Goal: Task Accomplishment & Management: Complete application form

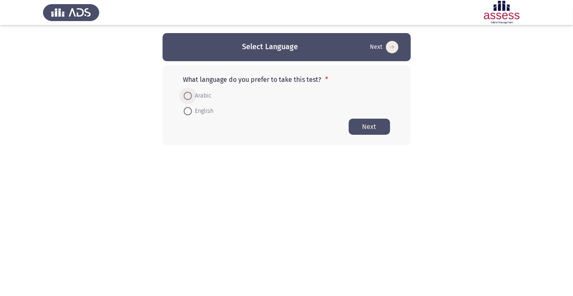
click at [187, 96] on span at bounding box center [187, 96] width 0 height 0
click at [187, 96] on input "Arabic" at bounding box center [188, 96] width 8 height 8
radio input "true"
click at [376, 129] on button "Next" at bounding box center [369, 126] width 41 height 16
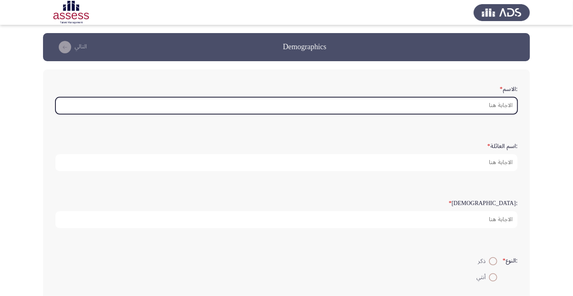
click at [497, 107] on input ":الاسم *" at bounding box center [286, 105] width 462 height 17
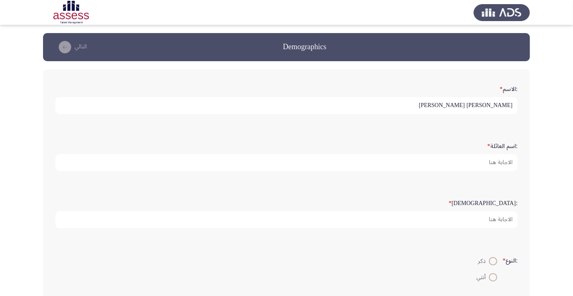
scroll to position [2, 0]
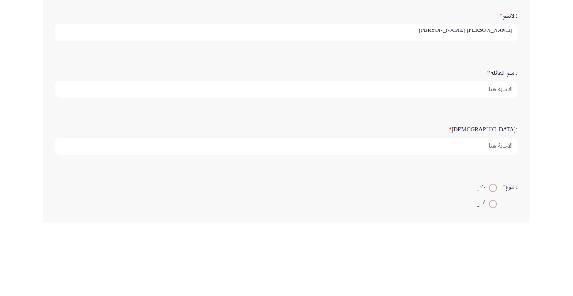
type input "[PERSON_NAME] [PERSON_NAME]"
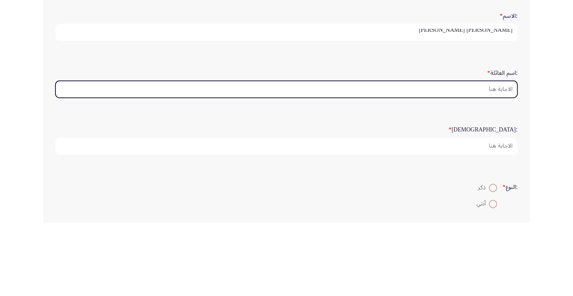
click at [496, 163] on input ":اسم العائلة *" at bounding box center [286, 162] width 462 height 17
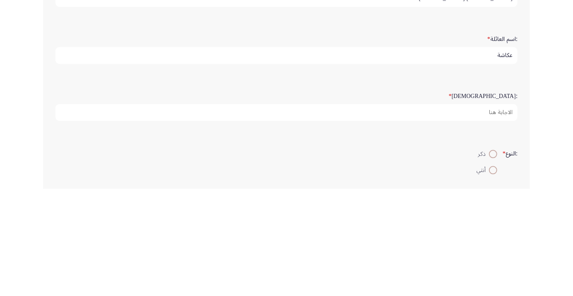
type input "عكاشة"
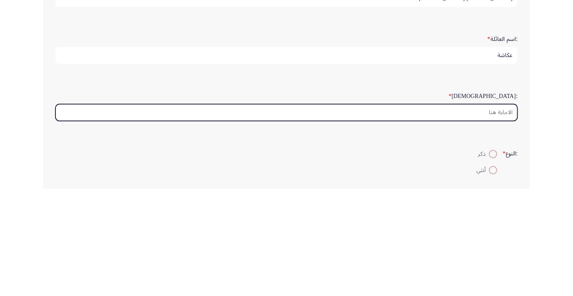
click at [481, 220] on input ":السن *" at bounding box center [286, 219] width 462 height 17
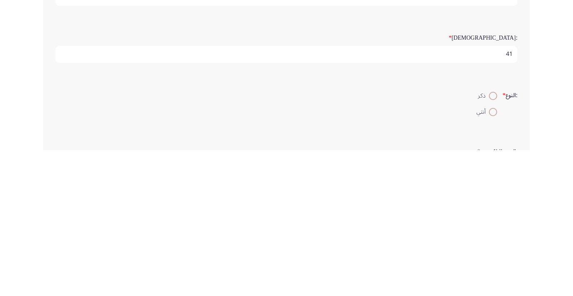
type input "41"
click at [494, 240] on span at bounding box center [493, 242] width 8 height 8
click at [494, 240] on input "ذكر" at bounding box center [493, 242] width 8 height 8
radio input "true"
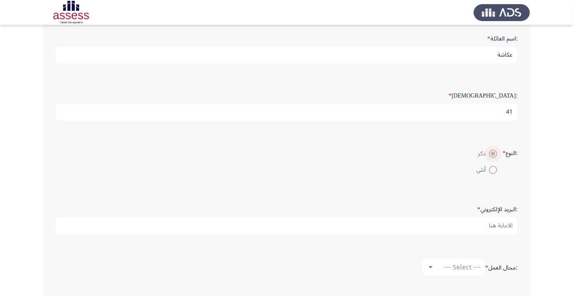
scroll to position [108, 0]
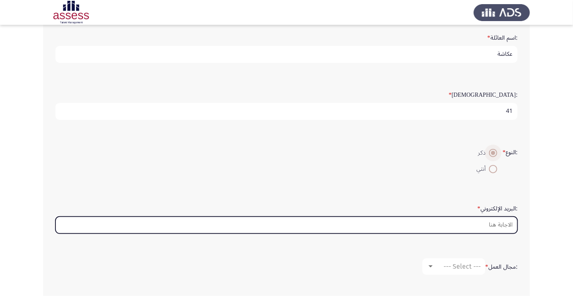
click at [405, 225] on input ":البريد الإلكتروني *" at bounding box center [286, 225] width 462 height 17
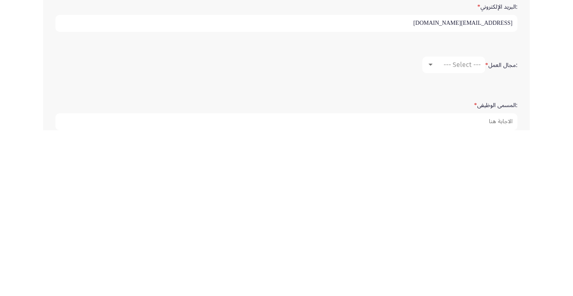
scroll to position [146, 0]
type input "[EMAIL_ADDRESS][DOMAIN_NAME]"
click at [430, 228] on div at bounding box center [431, 229] width 4 height 2
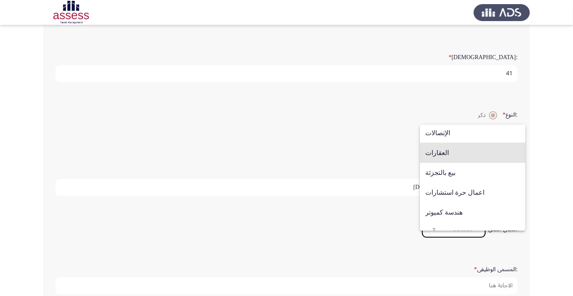
scroll to position [266, 0]
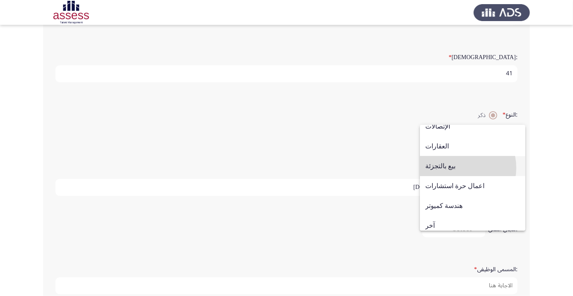
click at [458, 168] on span "بيع بالتجزئة" at bounding box center [472, 166] width 95 height 20
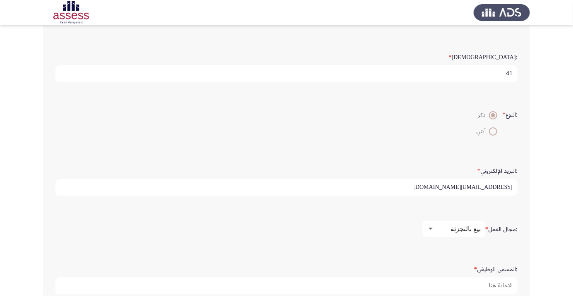
scroll to position [156, 0]
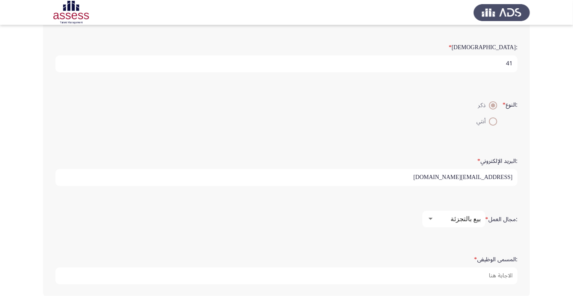
click at [486, 271] on input ":المسمى الوظيفى *" at bounding box center [286, 276] width 462 height 17
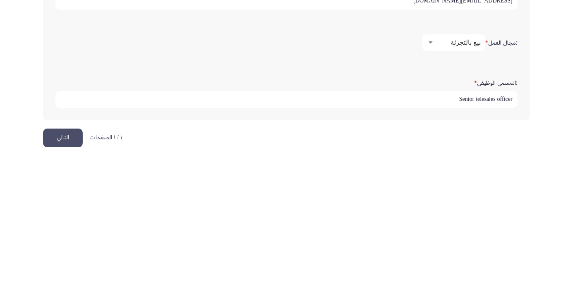
scroll to position [196, 0]
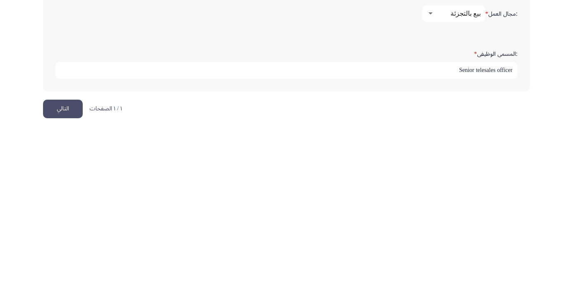
type input "Senior telesales officer"
click at [71, 275] on button "التالي" at bounding box center [63, 275] width 40 height 19
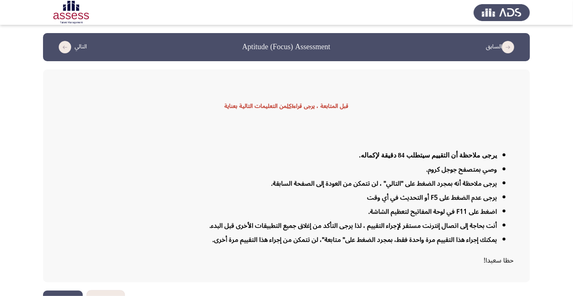
scroll to position [20, 0]
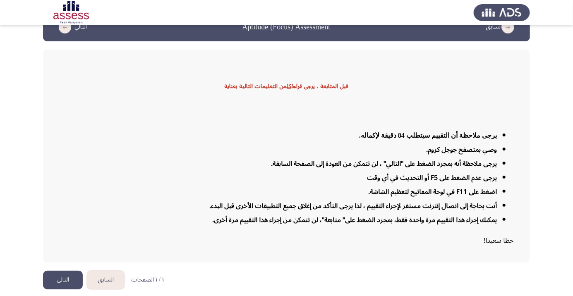
click at [69, 290] on button "التالي" at bounding box center [63, 280] width 40 height 19
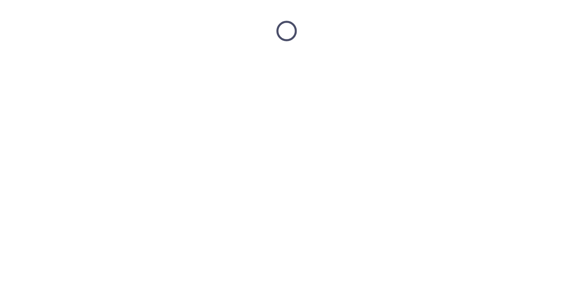
scroll to position [0, 0]
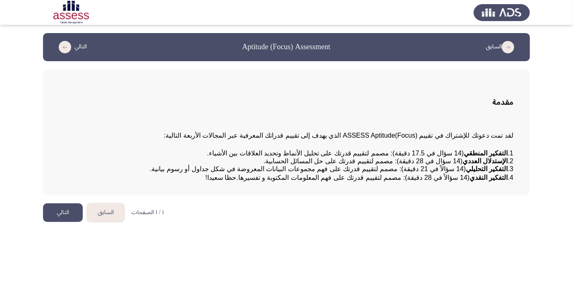
click at [68, 222] on button "التالي" at bounding box center [63, 213] width 40 height 19
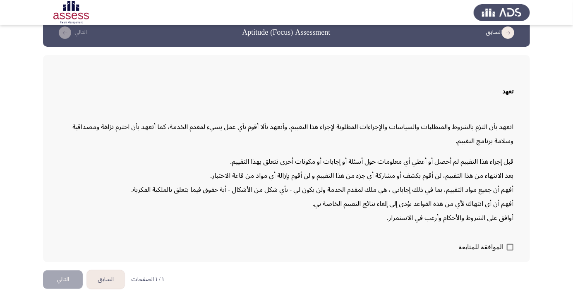
scroll to position [24, 0]
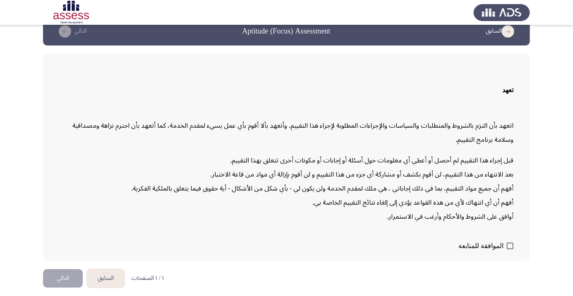
click at [511, 249] on span at bounding box center [510, 246] width 7 height 7
click at [510, 250] on input "الموافقة للمتابعة" at bounding box center [510, 249] width 0 height 0
checkbox input "true"
click at [66, 288] on button "التالي" at bounding box center [63, 278] width 40 height 19
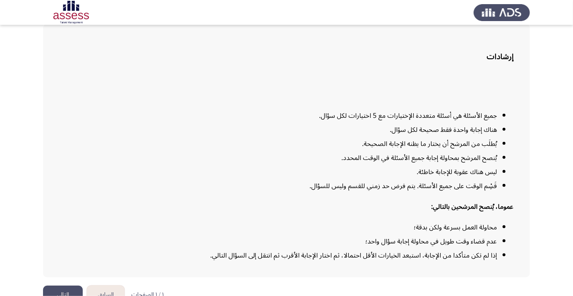
scroll to position [67, 0]
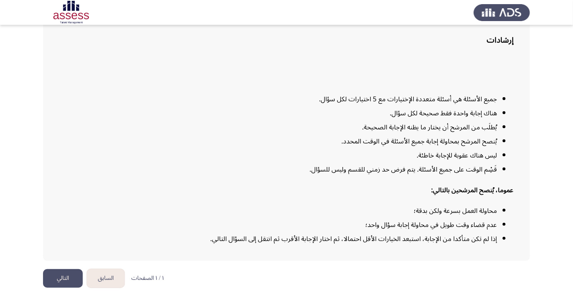
click at [70, 288] on button "التالي" at bounding box center [63, 278] width 40 height 19
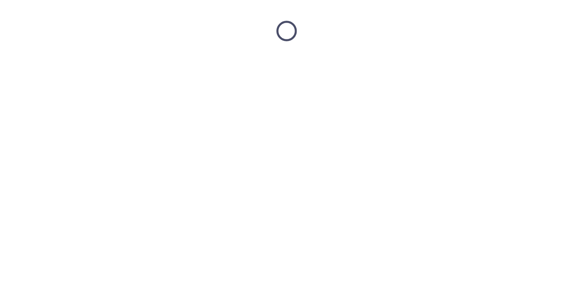
scroll to position [0, 0]
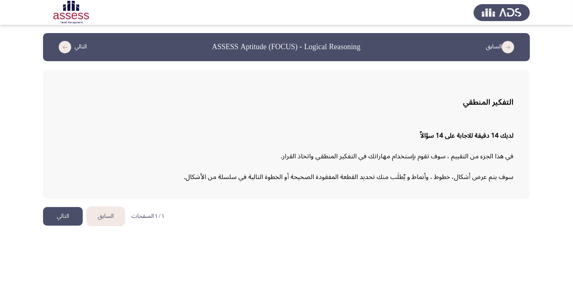
click at [61, 219] on button "التالي" at bounding box center [63, 216] width 40 height 19
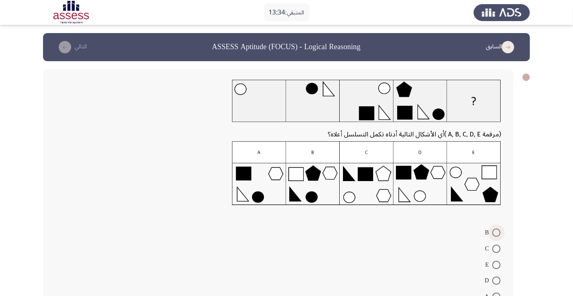
click at [496, 233] on span at bounding box center [496, 233] width 8 height 8
click at [496, 233] on input "B" at bounding box center [496, 233] width 8 height 8
radio input "true"
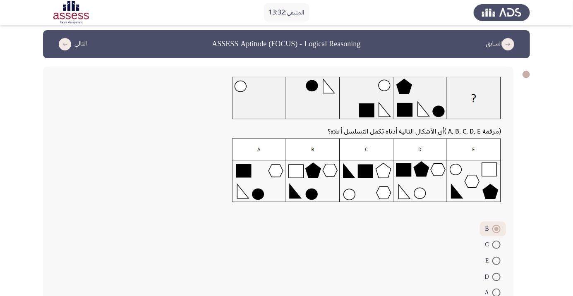
scroll to position [19, 0]
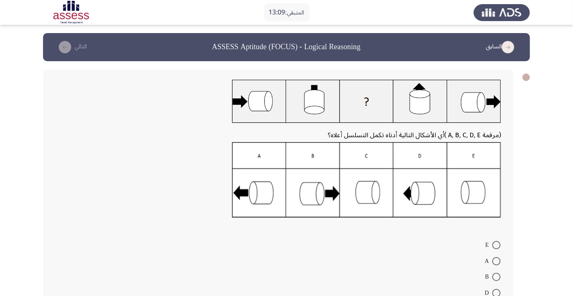
click at [496, 293] on span at bounding box center [496, 293] width 8 height 8
click at [496, 293] on input "D" at bounding box center [496, 293] width 8 height 8
radio input "true"
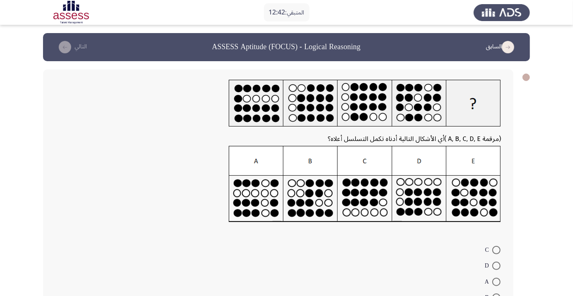
click at [496, 250] on span at bounding box center [496, 250] width 8 height 8
click at [496, 250] on input "C" at bounding box center [496, 250] width 8 height 8
radio input "true"
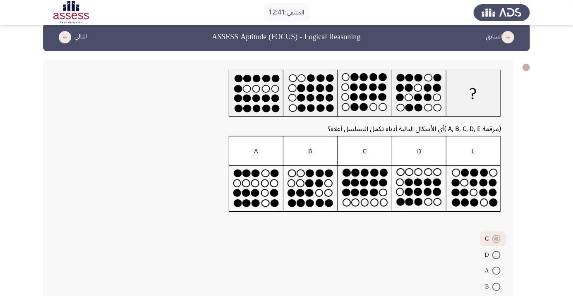
scroll to position [36, 0]
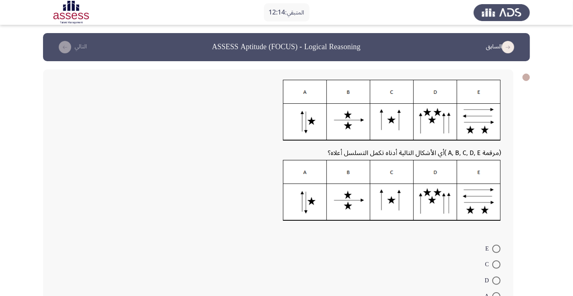
click at [494, 280] on span at bounding box center [496, 281] width 8 height 8
click at [494, 280] on input "D" at bounding box center [496, 281] width 8 height 8
radio input "true"
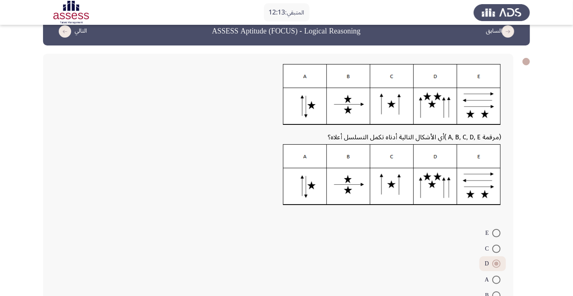
scroll to position [35, 0]
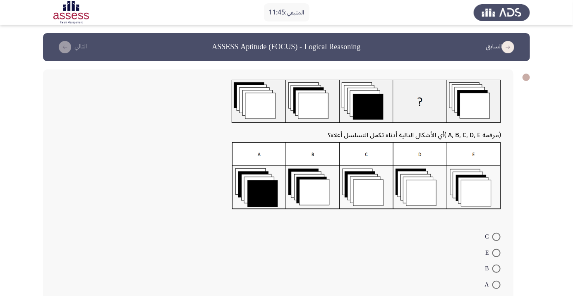
click at [496, 253] on span at bounding box center [496, 253] width 8 height 8
click at [496, 253] on input "E" at bounding box center [496, 253] width 8 height 8
radio input "true"
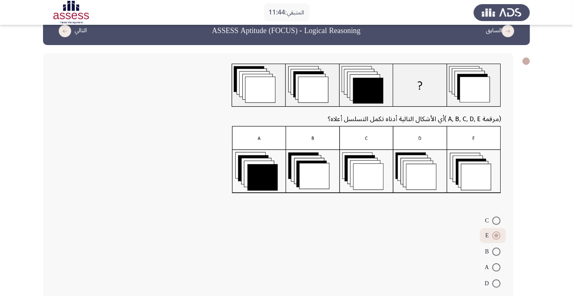
scroll to position [23, 0]
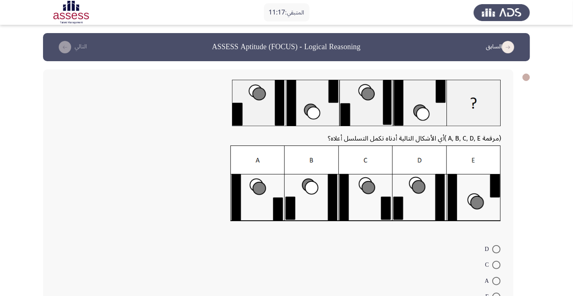
click at [496, 265] on span at bounding box center [496, 265] width 8 height 8
click at [496, 265] on input "C" at bounding box center [496, 265] width 8 height 8
radio input "true"
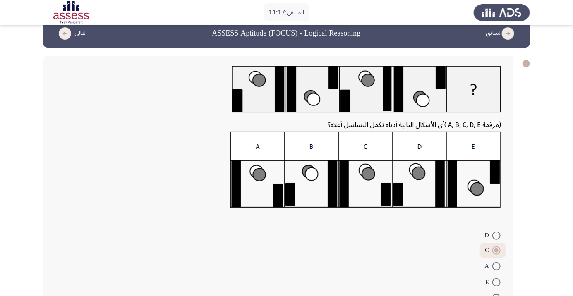
scroll to position [35, 0]
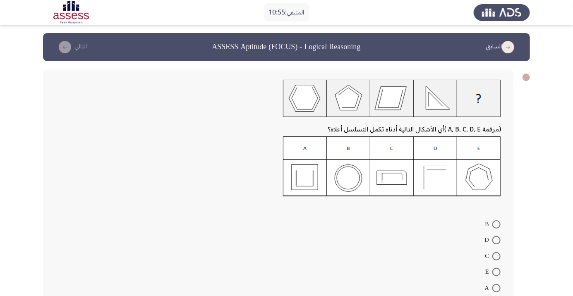
click at [499, 240] on span at bounding box center [496, 240] width 8 height 8
click at [499, 240] on input "D" at bounding box center [496, 240] width 8 height 8
radio input "true"
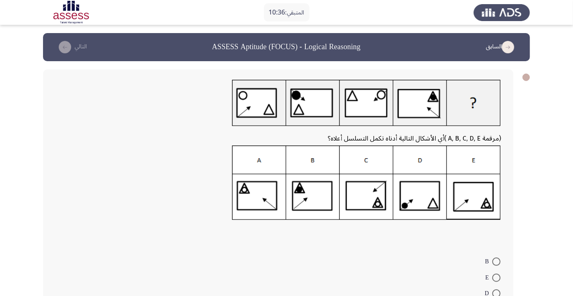
radio input "true"
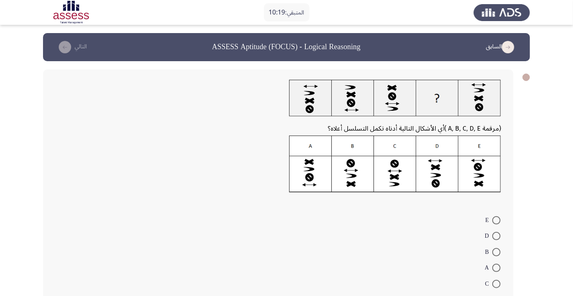
click at [496, 252] on span at bounding box center [496, 252] width 8 height 8
click at [496, 252] on input "B" at bounding box center [496, 252] width 8 height 8
radio input "true"
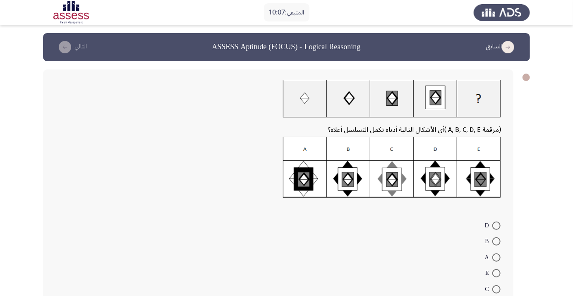
click at [496, 255] on span at bounding box center [496, 258] width 8 height 8
click at [496, 255] on input "A" at bounding box center [496, 258] width 8 height 8
radio input "true"
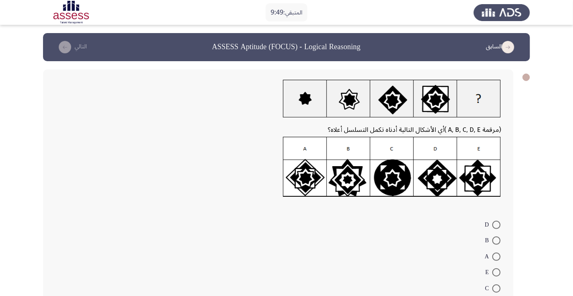
click at [496, 290] on span at bounding box center [496, 289] width 8 height 8
click at [496, 290] on input "C" at bounding box center [496, 289] width 8 height 8
radio input "true"
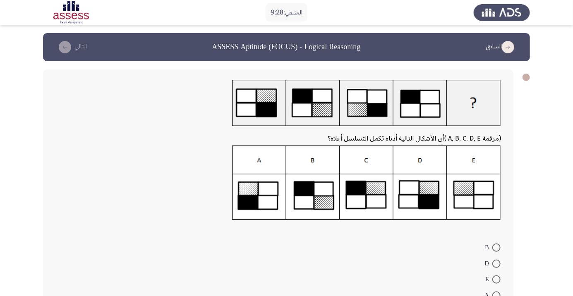
radio input "true"
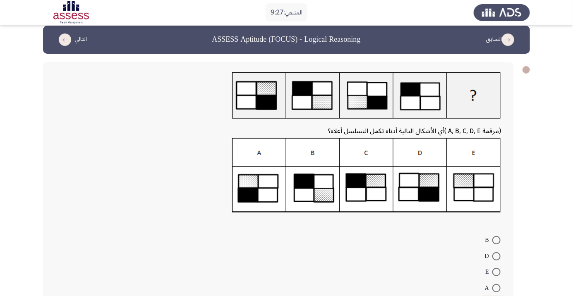
scroll to position [34, 0]
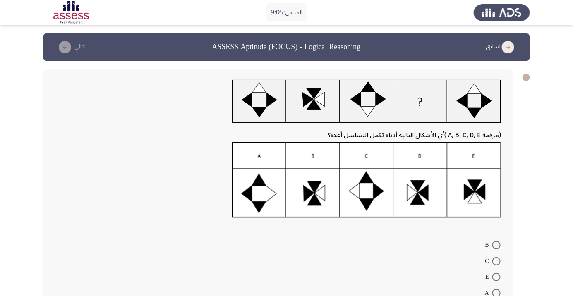
click at [496, 293] on span at bounding box center [496, 293] width 8 height 8
click at [496, 293] on input "A" at bounding box center [496, 293] width 8 height 8
radio input "true"
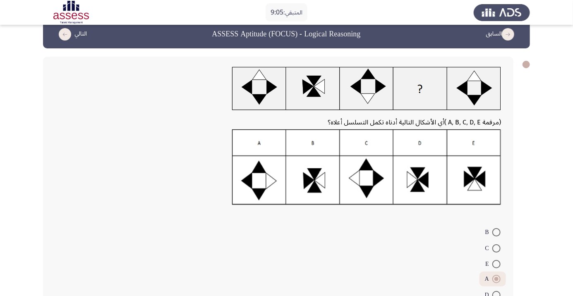
scroll to position [31, 0]
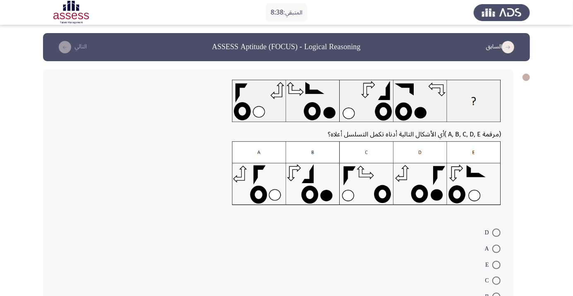
click at [496, 249] on span at bounding box center [496, 249] width 8 height 8
click at [496, 249] on input "A" at bounding box center [496, 249] width 8 height 8
radio input "true"
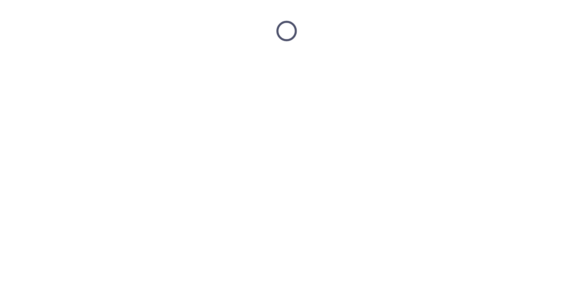
scroll to position [0, 0]
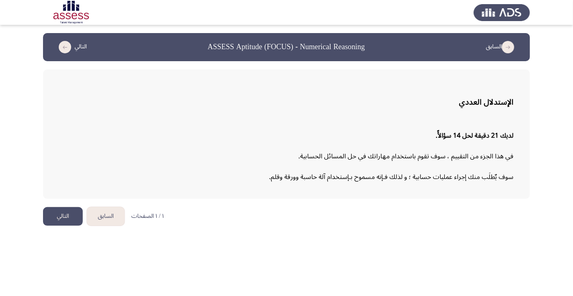
click at [64, 219] on button "التالي" at bounding box center [63, 216] width 40 height 19
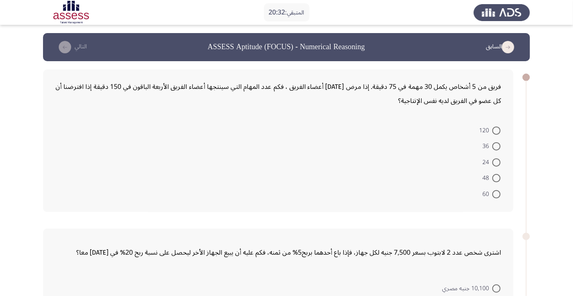
click at [339, 168] on form "120 36 24 48 60" at bounding box center [278, 162] width 446 height 80
click at [496, 194] on span at bounding box center [496, 194] width 8 height 8
click at [496, 194] on input "60" at bounding box center [496, 194] width 8 height 8
radio input "true"
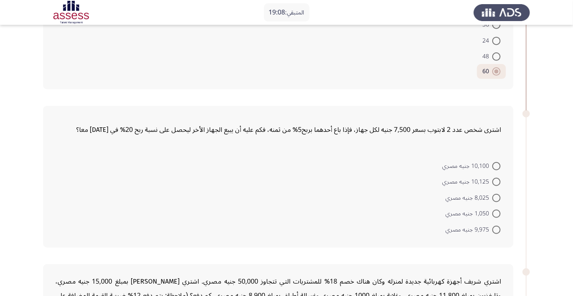
scroll to position [132, 0]
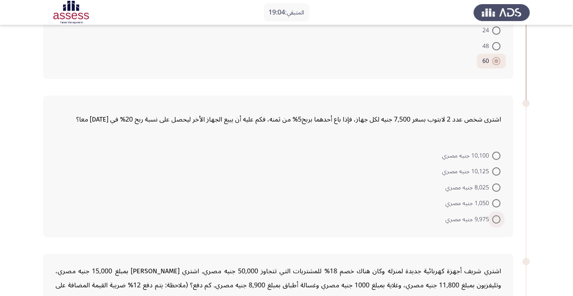
click at [496, 218] on span at bounding box center [496, 220] width 8 height 8
click at [496, 218] on input "9,975 جنيه مصري" at bounding box center [496, 220] width 8 height 8
radio input "true"
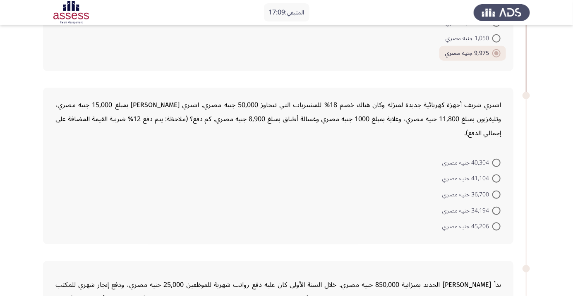
scroll to position [297, 0]
click at [496, 226] on span at bounding box center [496, 227] width 8 height 8
click at [496, 226] on input "45,206 جنيه مصري" at bounding box center [496, 227] width 8 height 8
radio input "true"
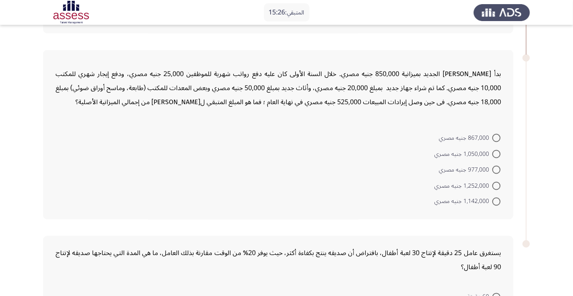
scroll to position [508, 0]
click at [302, 217] on div "بدأ [PERSON_NAME] الجديد بميزانية 850,000 جنيه مصري. خلال السنة الأولى كان عليه…" at bounding box center [278, 135] width 470 height 170
click at [496, 152] on span at bounding box center [496, 154] width 8 height 8
click at [496, 152] on input "1,050,000 جنيه مصري" at bounding box center [496, 154] width 8 height 8
radio input "true"
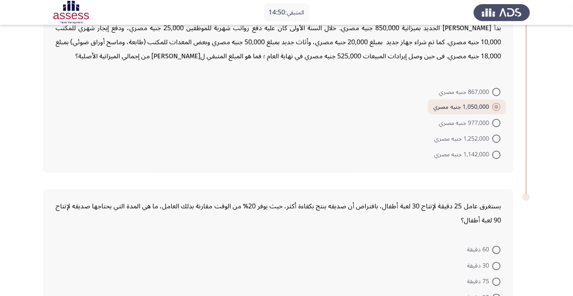
scroll to position [555, 0]
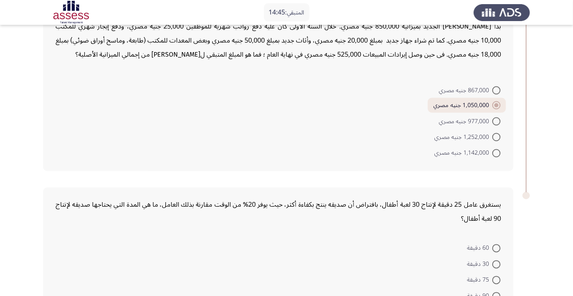
click at [232, 216] on div "يستغرق عامل 25 دقيقة لإنتاج 30 لعبة أطفال، بافتراض أن صديقه ينتج بكفاءة أكثر، ح…" at bounding box center [278, 212] width 446 height 28
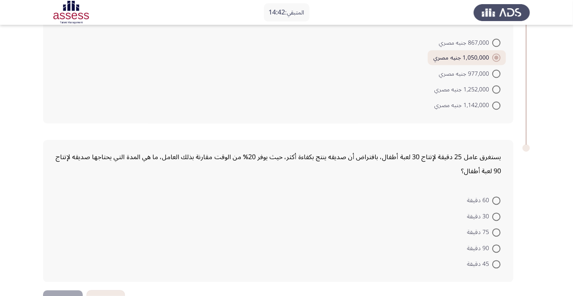
scroll to position [622, 0]
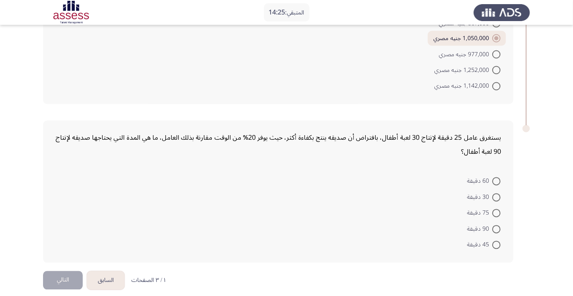
click at [499, 180] on span at bounding box center [496, 181] width 8 height 8
click at [499, 180] on input "60 دقيقة" at bounding box center [496, 181] width 8 height 8
radio input "true"
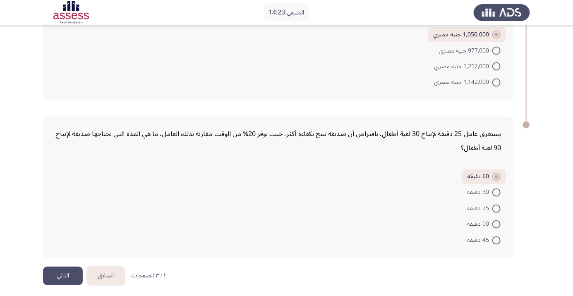
scroll to position [628, 0]
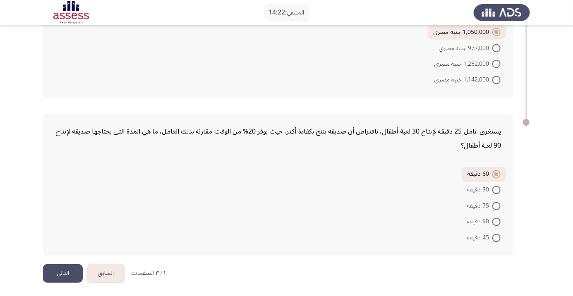
click at [66, 276] on button "التالي" at bounding box center [63, 273] width 40 height 19
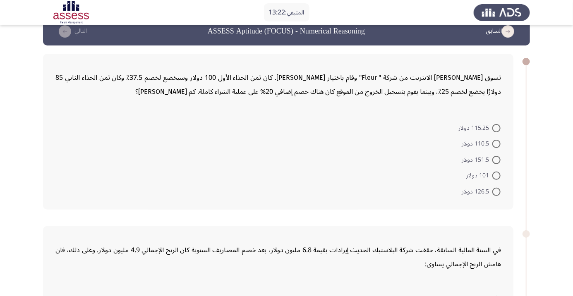
scroll to position [5, 0]
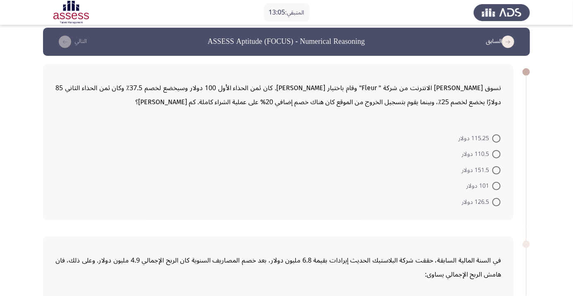
click at [496, 170] on span at bounding box center [496, 170] width 8 height 8
click at [496, 170] on input "151.5 دولار" at bounding box center [496, 170] width 8 height 8
radio input "true"
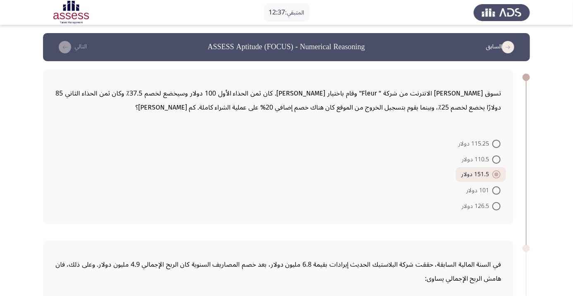
click at [496, 206] on span at bounding box center [496, 206] width 8 height 8
click at [496, 206] on input "126.5 دولار" at bounding box center [496, 206] width 8 height 8
radio input "true"
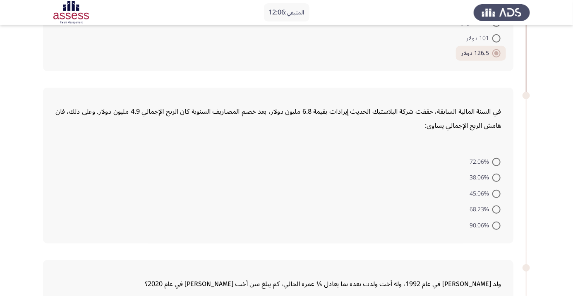
scroll to position [151, 0]
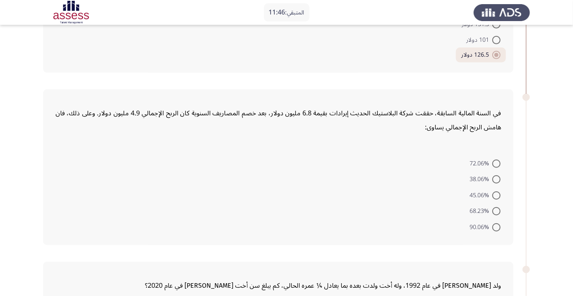
click at [496, 163] on span at bounding box center [496, 164] width 8 height 8
click at [496, 163] on input "72.06%" at bounding box center [496, 164] width 8 height 8
radio input "true"
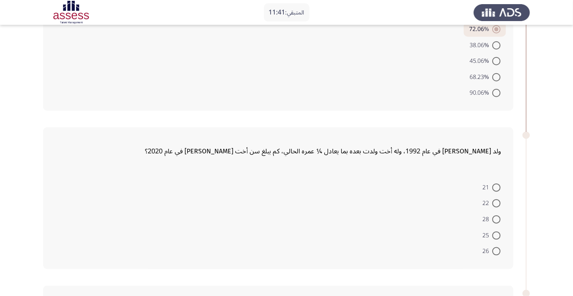
scroll to position [287, 0]
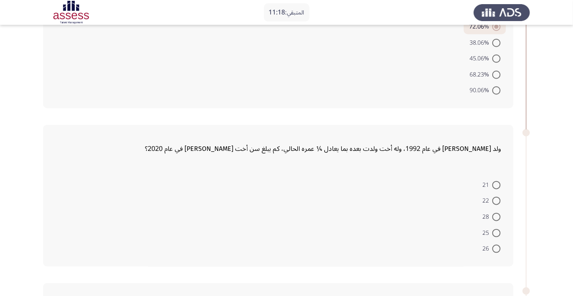
click at [496, 185] on span at bounding box center [496, 185] width 8 height 8
click at [496, 185] on input "21" at bounding box center [496, 185] width 8 height 8
radio input "true"
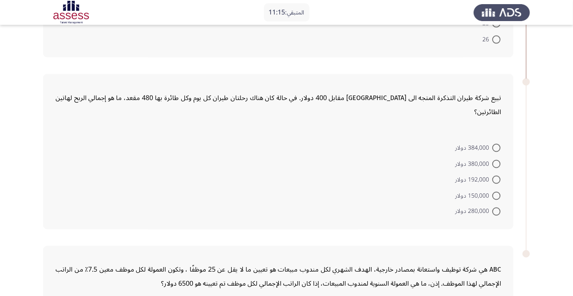
scroll to position [492, 0]
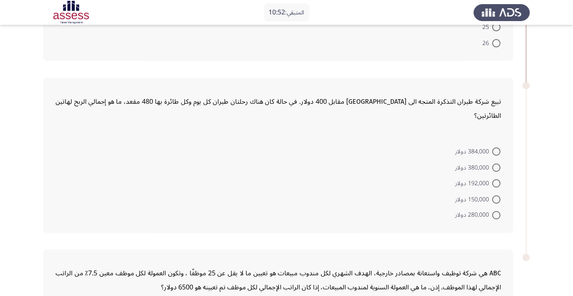
click at [496, 148] on span at bounding box center [496, 152] width 8 height 8
click at [496, 148] on input "384,000 دولار" at bounding box center [496, 152] width 8 height 8
radio input "true"
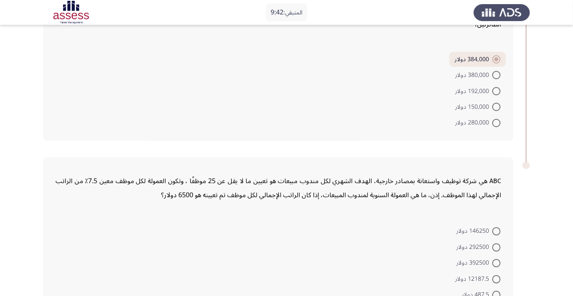
scroll to position [587, 0]
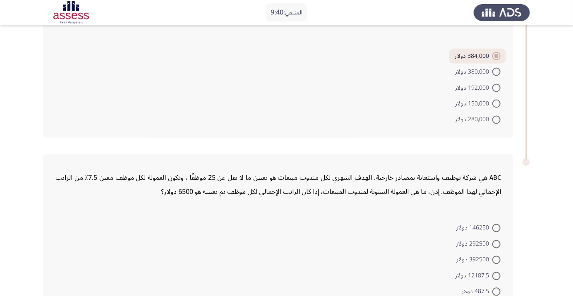
click at [499, 288] on span at bounding box center [496, 292] width 8 height 8
click at [499, 288] on input "487.5 دولار" at bounding box center [496, 292] width 8 height 8
radio input "true"
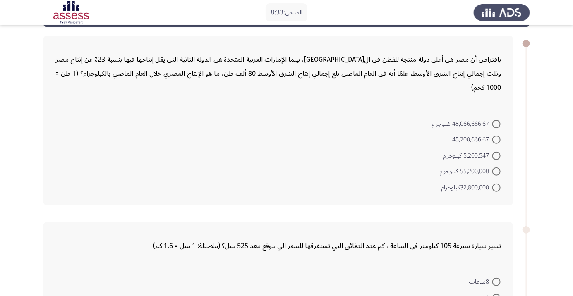
scroll to position [35, 0]
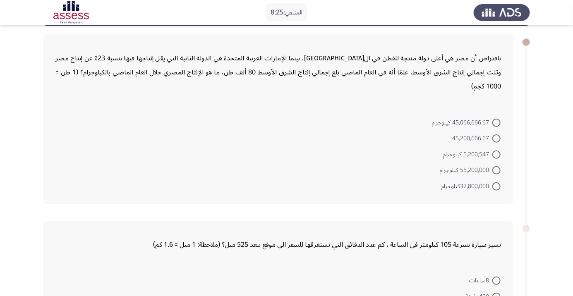
click at [500, 185] on span at bounding box center [496, 186] width 8 height 8
click at [500, 185] on input "32,800,000كيلوجرام" at bounding box center [496, 186] width 8 height 8
radio input "true"
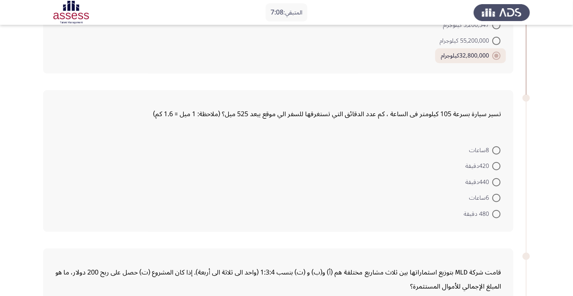
scroll to position [159, 0]
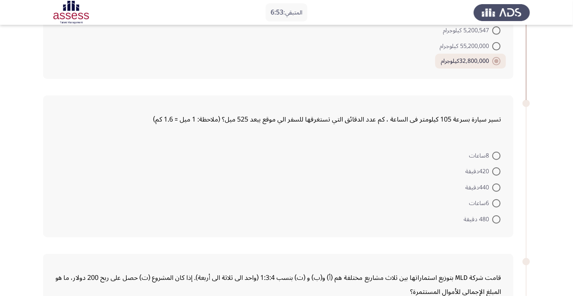
click at [496, 187] on span at bounding box center [496, 188] width 8 height 8
click at [496, 187] on input "440دقيقة" at bounding box center [496, 188] width 8 height 8
radio input "true"
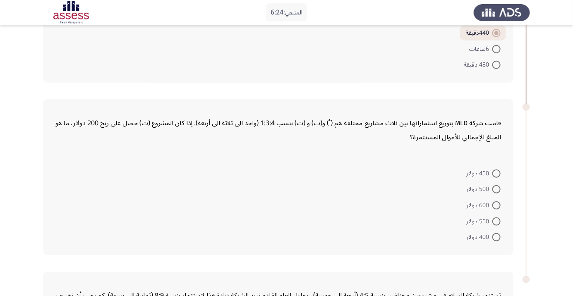
scroll to position [314, 0]
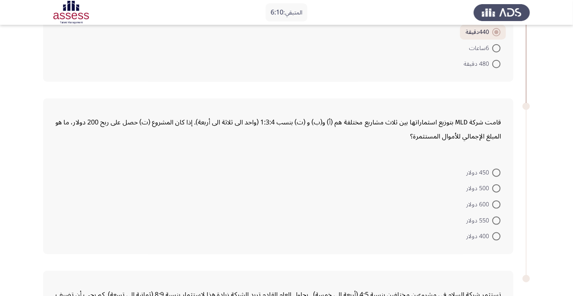
click at [496, 204] on span at bounding box center [496, 205] width 8 height 8
click at [496, 204] on input "600 دولار" at bounding box center [496, 205] width 8 height 8
radio input "true"
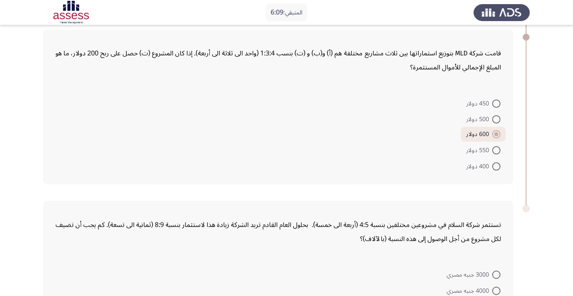
scroll to position [444, 0]
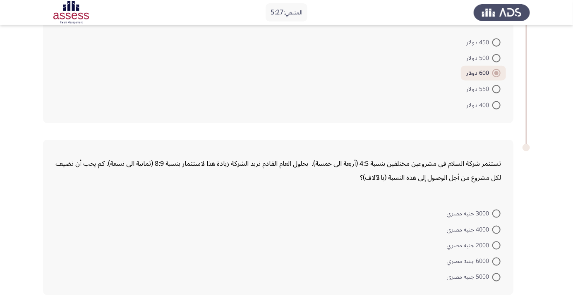
click at [496, 260] on span at bounding box center [496, 262] width 8 height 8
click at [496, 260] on input "6000 جنيه مصري" at bounding box center [496, 262] width 8 height 8
radio input "true"
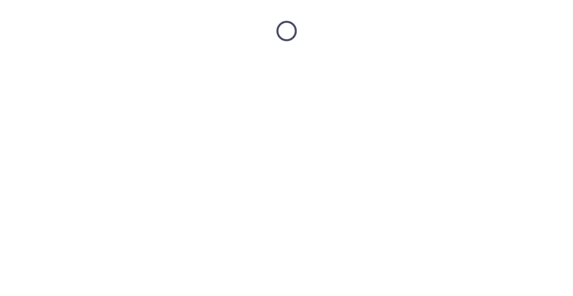
scroll to position [0, 0]
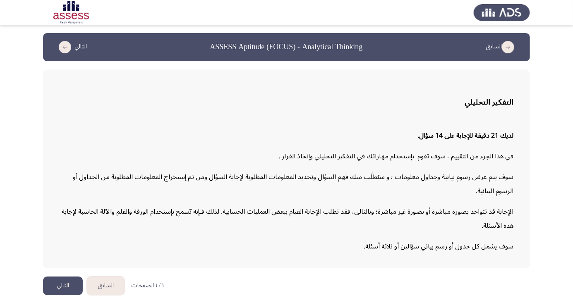
click at [70, 295] on button "التالي" at bounding box center [63, 286] width 40 height 19
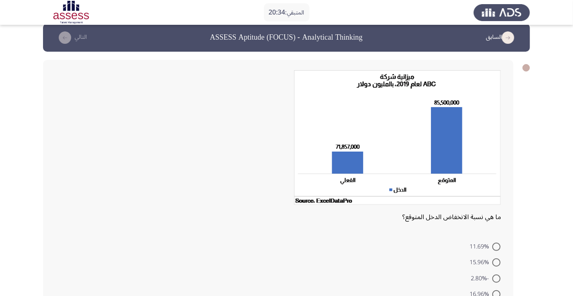
scroll to position [9, 0]
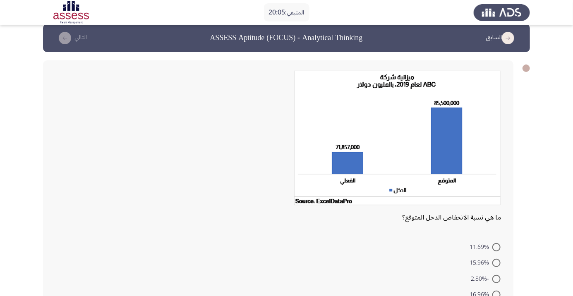
click at [152, 222] on div "ما هي نسبة الانخفاض الدخل المتوقع؟" at bounding box center [278, 218] width 446 height 14
click at [496, 247] on span at bounding box center [496, 247] width 8 height 8
click at [496, 247] on input "11.69%" at bounding box center [496, 247] width 8 height 8
radio input "true"
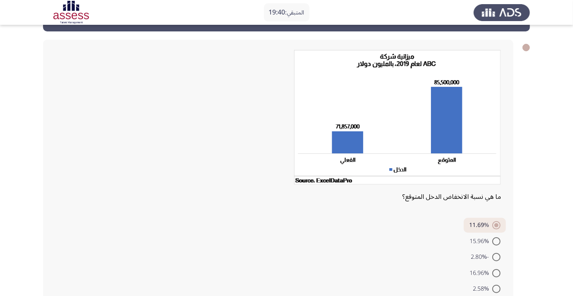
scroll to position [42, 0]
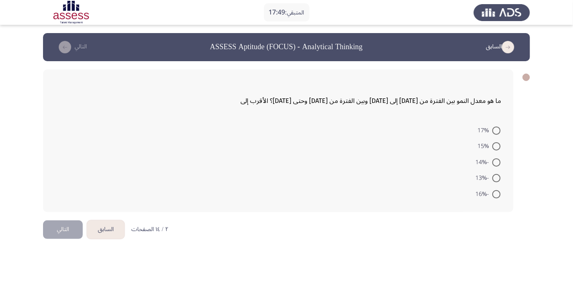
scroll to position [179, 0]
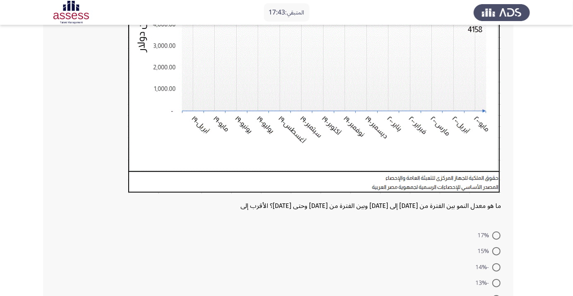
click at [496, 285] on span at bounding box center [496, 283] width 8 height 8
click at [496, 285] on input "-13%" at bounding box center [496, 283] width 8 height 8
radio input "true"
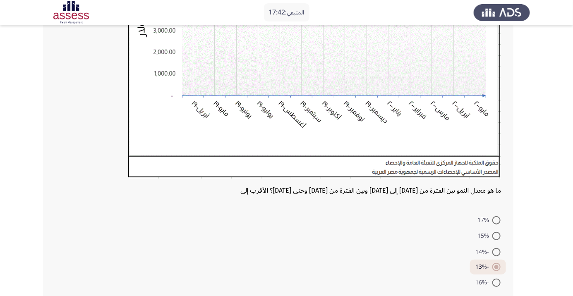
scroll to position [201, 0]
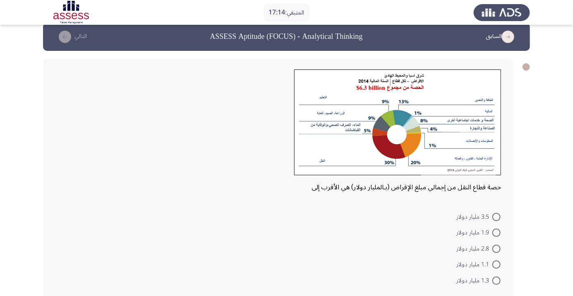
scroll to position [14, 0]
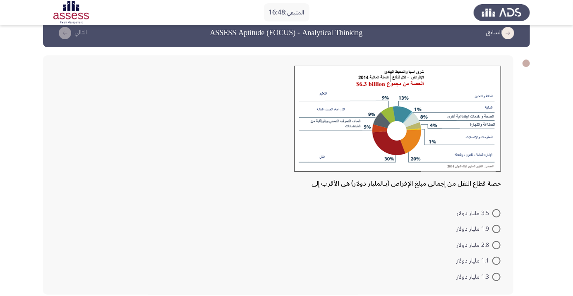
click at [496, 213] on span at bounding box center [496, 213] width 8 height 8
click at [496, 213] on input "3.5 مليار دولار" at bounding box center [496, 213] width 8 height 8
radio input "true"
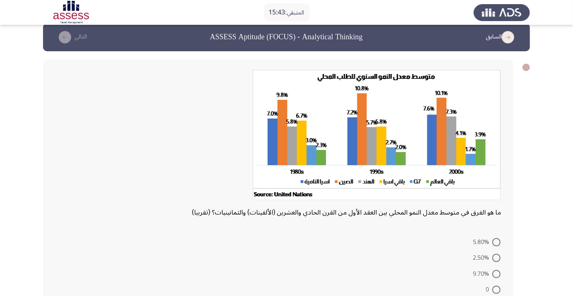
scroll to position [11, 0]
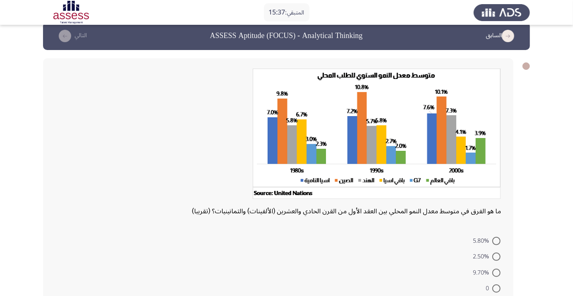
click at [496, 256] on span at bounding box center [496, 257] width 8 height 8
click at [496, 256] on input "2.50%" at bounding box center [496, 257] width 8 height 8
radio input "true"
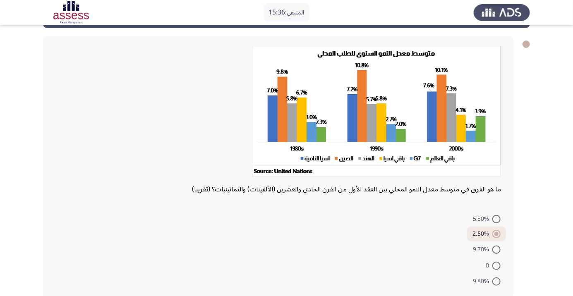
scroll to position [38, 0]
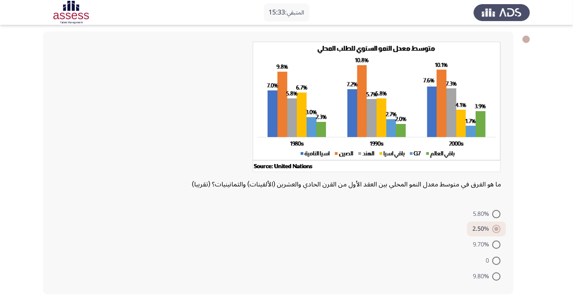
click at [496, 261] on span at bounding box center [496, 261] width 8 height 8
click at [496, 261] on input "0" at bounding box center [496, 261] width 8 height 8
radio input "true"
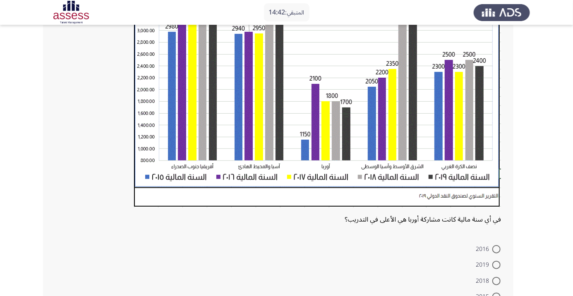
scroll to position [176, 0]
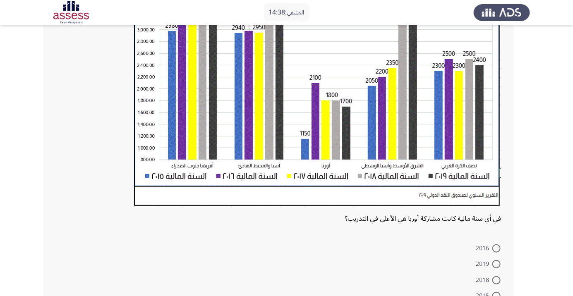
radio input "true"
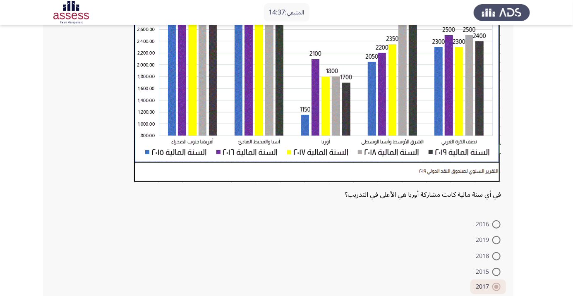
scroll to position [211, 0]
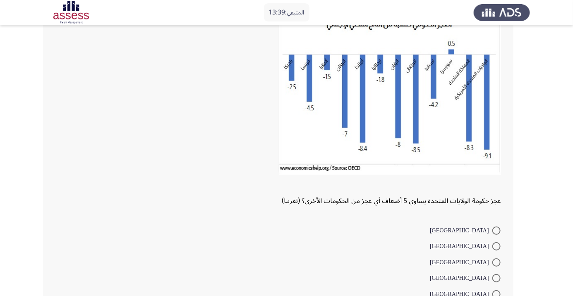
scroll to position [72, 0]
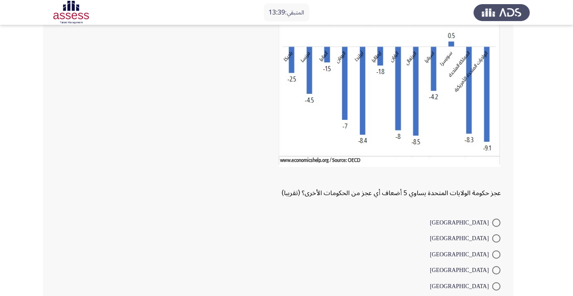
click at [500, 274] on span at bounding box center [496, 270] width 8 height 8
click at [500, 274] on input "[GEOGRAPHIC_DATA]" at bounding box center [496, 270] width 8 height 8
radio input "true"
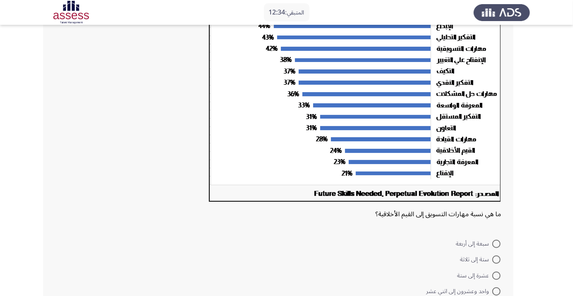
scroll to position [95, 0]
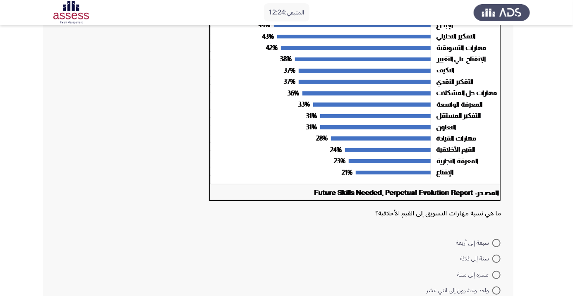
click at [496, 275] on span at bounding box center [496, 275] width 8 height 8
click at [496, 275] on input "عشرة إلى ستة" at bounding box center [496, 275] width 8 height 8
radio input "true"
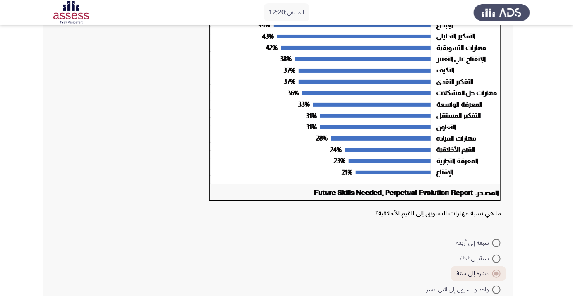
radio input "true"
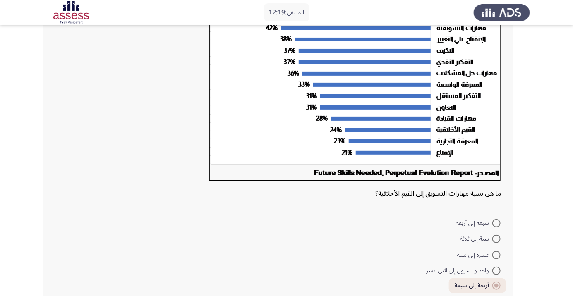
scroll to position [124, 0]
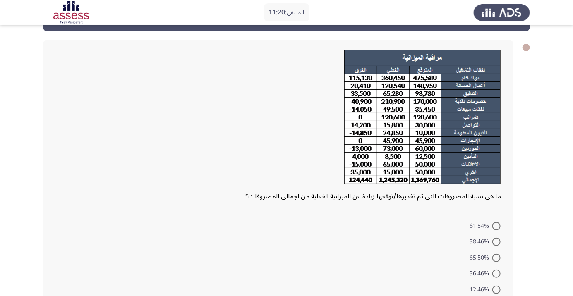
scroll to position [28, 0]
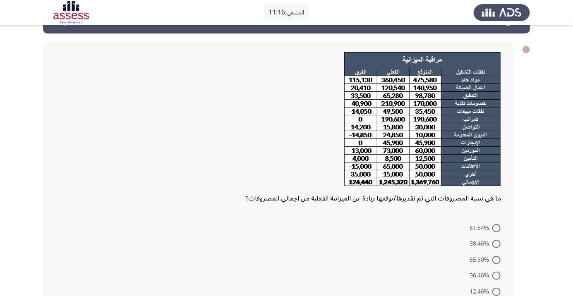
click at [498, 293] on span at bounding box center [496, 292] width 8 height 8
click at [498, 293] on input "12.46%" at bounding box center [496, 292] width 8 height 8
radio input "true"
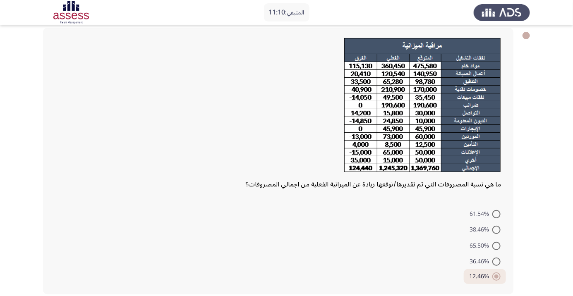
click at [496, 230] on span at bounding box center [496, 230] width 8 height 8
click at [496, 230] on input "38.46%" at bounding box center [496, 230] width 8 height 8
radio input "true"
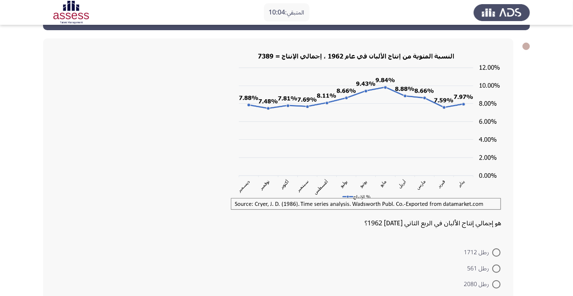
scroll to position [31, 0]
click at [496, 284] on span at bounding box center [496, 284] width 8 height 8
click at [496, 284] on input "رطل 2080" at bounding box center [496, 284] width 8 height 8
radio input "true"
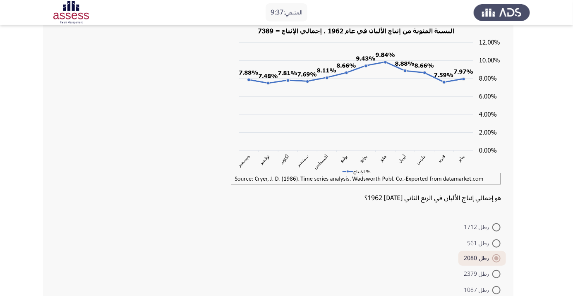
scroll to position [70, 0]
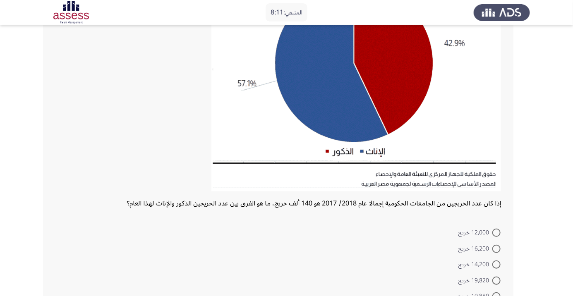
scroll to position [122, 0]
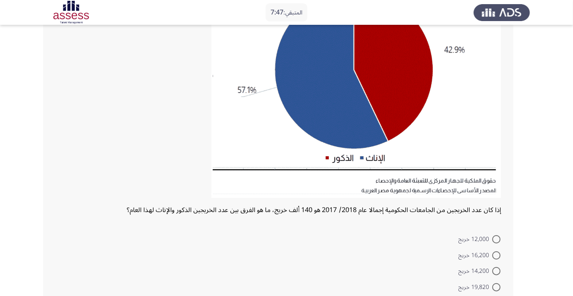
click at [496, 239] on span at bounding box center [496, 239] width 8 height 8
click at [496, 239] on input "12,000 خريج" at bounding box center [496, 239] width 8 height 8
radio input "true"
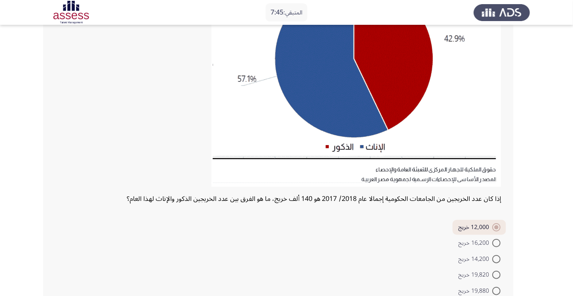
scroll to position [147, 0]
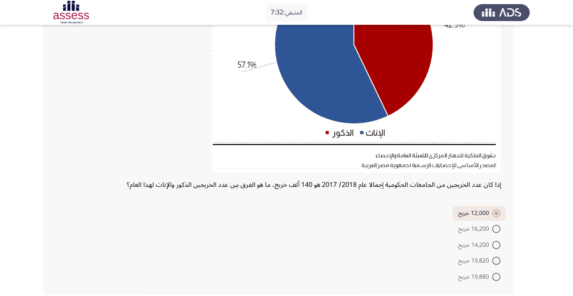
click at [496, 276] on span at bounding box center [496, 277] width 8 height 8
click at [496, 276] on input "19,880 خريج" at bounding box center [496, 277] width 8 height 8
radio input "true"
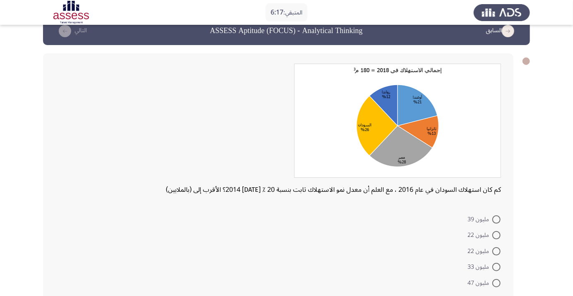
scroll to position [17, 0]
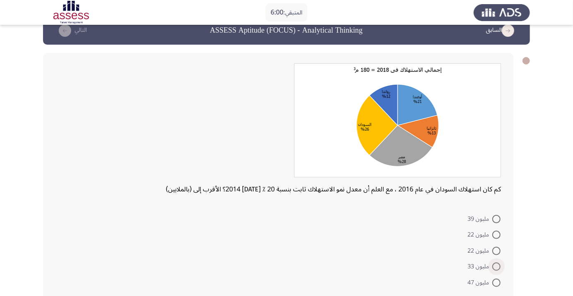
click at [496, 266] on span at bounding box center [496, 267] width 8 height 8
click at [496, 266] on input "مليون 33" at bounding box center [496, 267] width 8 height 8
radio input "true"
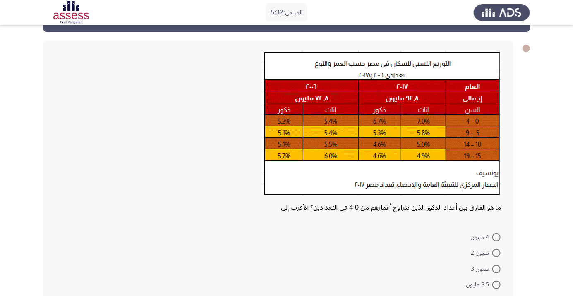
scroll to position [29, 0]
click at [504, 296] on mat-radio-button "مليون 2.6" at bounding box center [483, 300] width 45 height 16
click at [496, 296] on span at bounding box center [496, 301] width 8 height 8
click at [496, 296] on input "مليون 2.6" at bounding box center [496, 301] width 8 height 8
radio input "true"
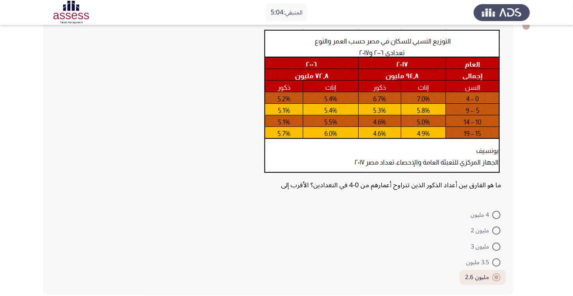
scroll to position [52, 0]
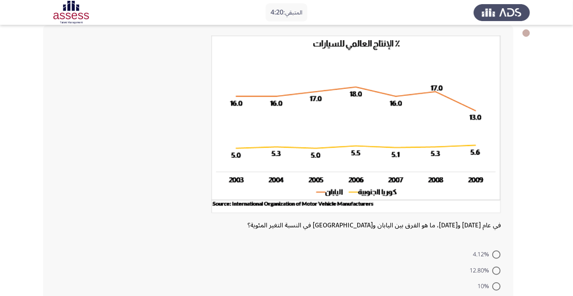
scroll to position [44, 0]
click at [496, 270] on span at bounding box center [496, 271] width 8 height 8
click at [496, 270] on input "12.80%" at bounding box center [496, 271] width 8 height 8
radio input "true"
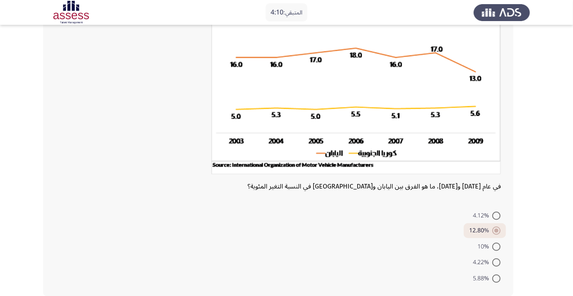
scroll to position [85, 0]
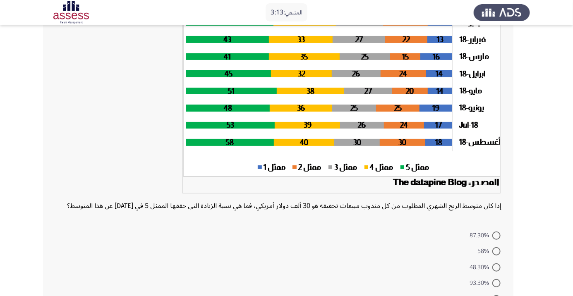
scroll to position [84, 0]
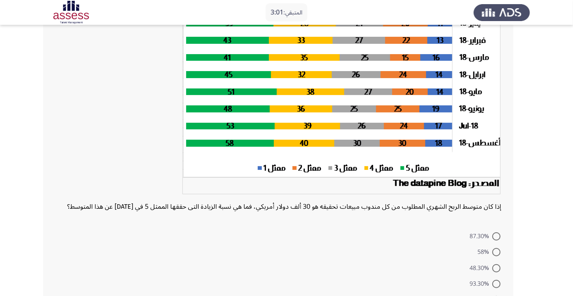
click at [205, 295] on form "87.30% 58% 48.30% 93.30% 53.30%" at bounding box center [278, 268] width 446 height 80
click at [206, 296] on form "87.30% 58% 48.30% 93.30% 53.30%" at bounding box center [278, 268] width 446 height 80
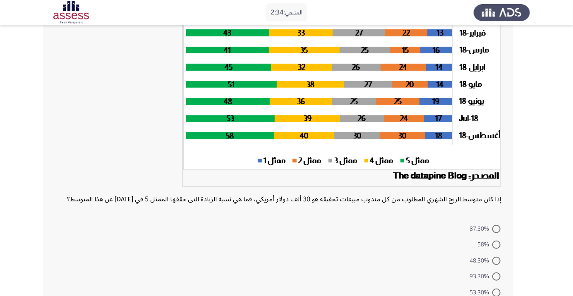
scroll to position [92, 0]
click at [500, 249] on span at bounding box center [496, 245] width 8 height 8
click at [500, 249] on input "58%" at bounding box center [496, 245] width 8 height 8
radio input "true"
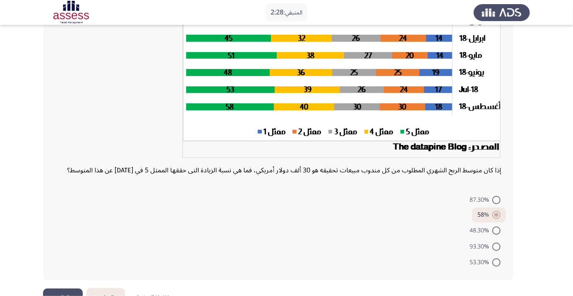
click at [67, 296] on button "التالي" at bounding box center [63, 298] width 40 height 19
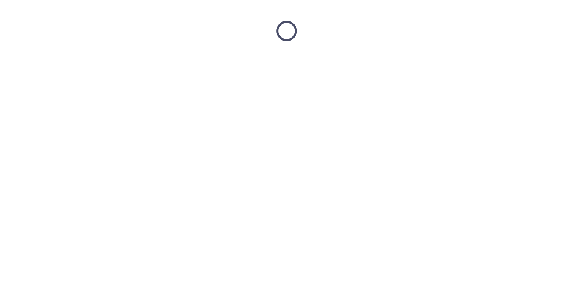
scroll to position [0, 0]
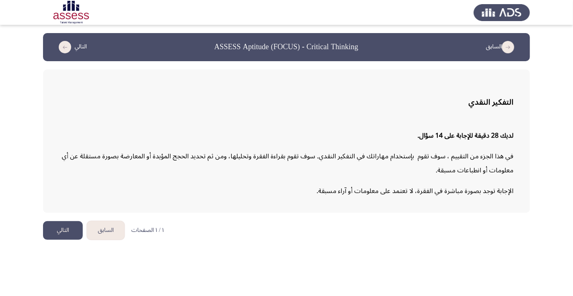
click at [56, 235] on button "التالي" at bounding box center [63, 230] width 40 height 19
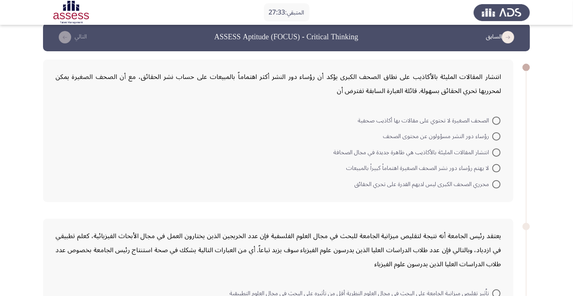
scroll to position [28, 0]
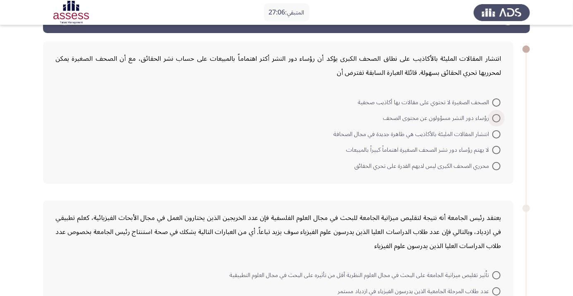
click at [496, 118] on span at bounding box center [496, 118] width 8 height 8
click at [496, 118] on input "رؤساء دور النشر مسؤولون عن محتوى الصحف" at bounding box center [496, 118] width 8 height 8
radio input "true"
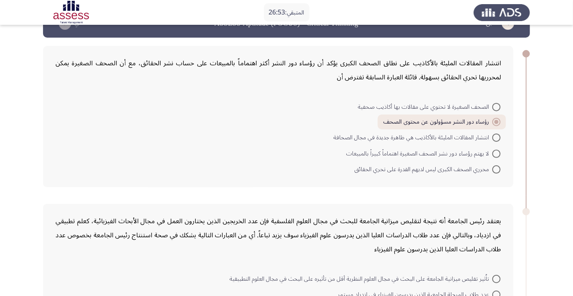
scroll to position [23, 0]
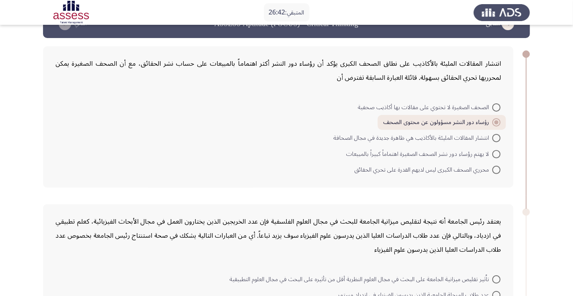
click at [496, 107] on span at bounding box center [496, 107] width 8 height 8
click at [496, 107] on input "الصحف الصغيرة لا تحتوي على مقالات بها أكاذيب صحفية" at bounding box center [496, 107] width 8 height 8
radio input "true"
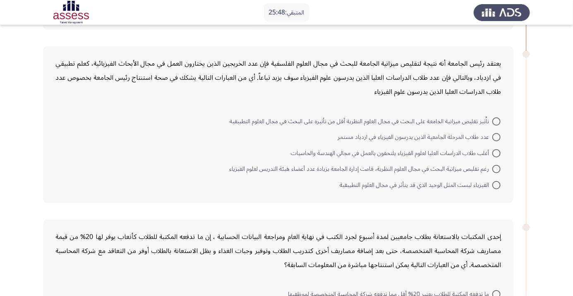
scroll to position [181, 0]
click at [496, 137] on span at bounding box center [496, 138] width 8 height 8
click at [496, 137] on input "عدد طلاب المرحلة الجامعية الذين يدرسون الفيزياء في ازدياد مستمر" at bounding box center [496, 138] width 8 height 8
radio input "true"
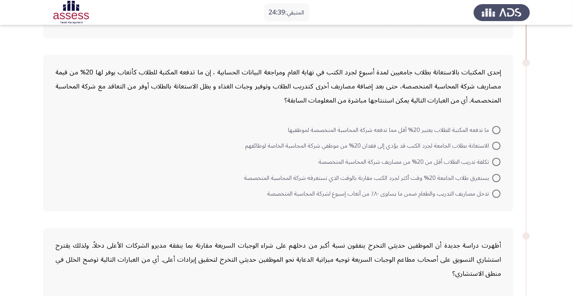
scroll to position [345, 0]
click at [496, 161] on span at bounding box center [496, 162] width 8 height 8
click at [496, 161] on input "تكلفة تدريب الطلاب أقل من 20% من مصاريف شركة المحاسبة المتخصصة" at bounding box center [496, 162] width 8 height 8
radio input "true"
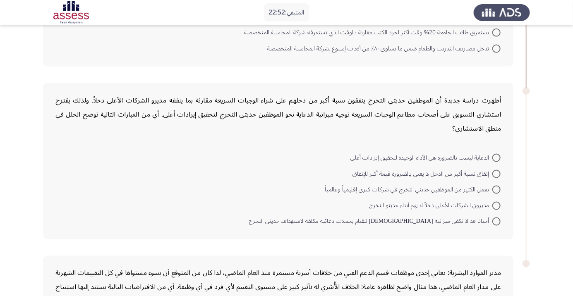
scroll to position [489, 0]
click at [496, 172] on span at bounding box center [496, 174] width 8 height 8
click at [496, 172] on input "إنفاق نسبة أكبر من الدخل لا يعني بالضرورة قيمة أكبر للإنفاق" at bounding box center [496, 174] width 8 height 8
radio input "true"
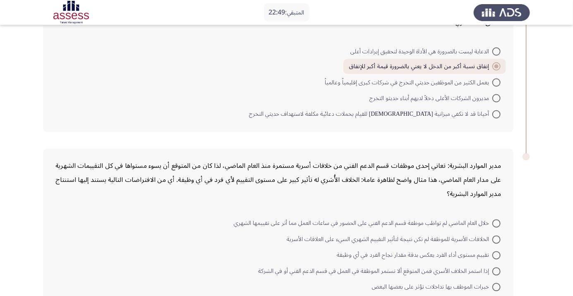
scroll to position [605, 0]
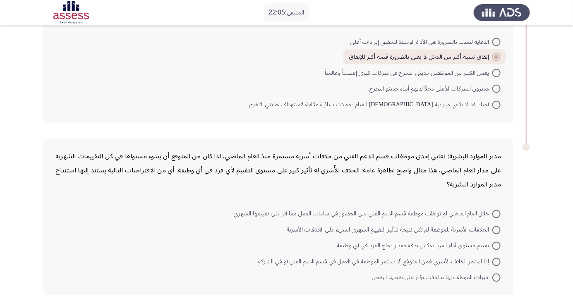
click at [496, 261] on span at bounding box center [496, 262] width 8 height 8
click at [496, 261] on input "إذا استمر الخلاف الأسري فمن المتوقع ألا تستمر الموظفة في العمل في قسم الدعم الف…" at bounding box center [496, 262] width 8 height 8
radio input "true"
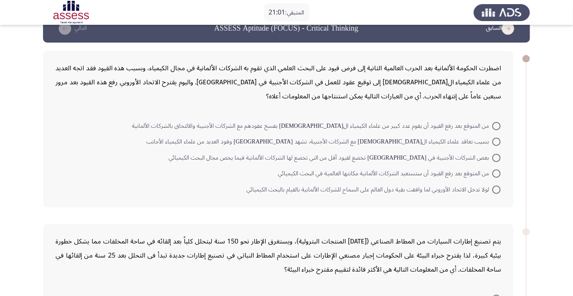
scroll to position [18, 0]
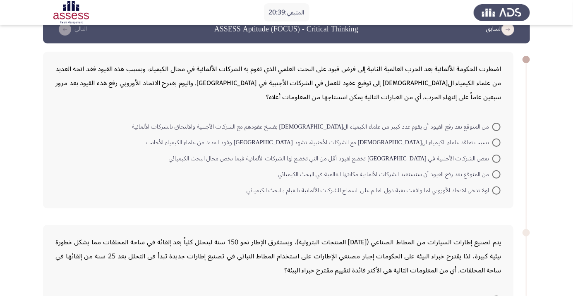
click at [500, 126] on span at bounding box center [496, 127] width 8 height 8
click at [500, 126] on input "من المتوقع بعد رفع القيود أن يقوم عدد كبير من علماء الكيمياء ال[DEMOGRAPHIC_DAT…" at bounding box center [496, 127] width 8 height 8
radio input "true"
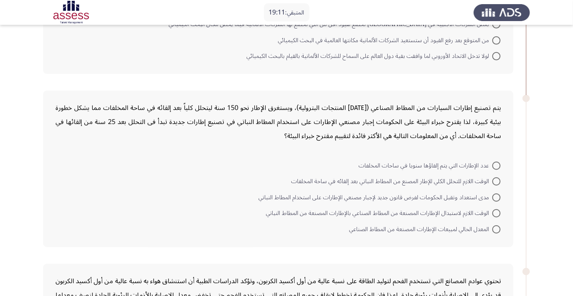
scroll to position [146, 0]
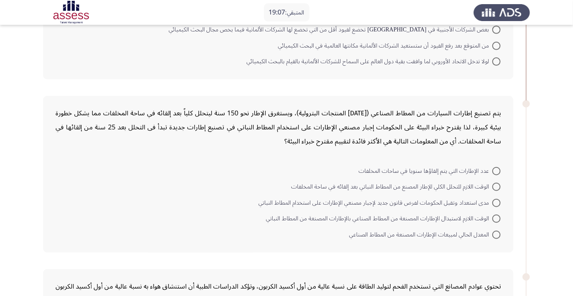
click at [499, 189] on span at bounding box center [496, 187] width 8 height 8
click at [499, 189] on input "الوقت اللازم للتحلل الكلي للإطار المصنع من المطاط النباتي بعد إلقائه في ساحة ال…" at bounding box center [496, 187] width 8 height 8
radio input "true"
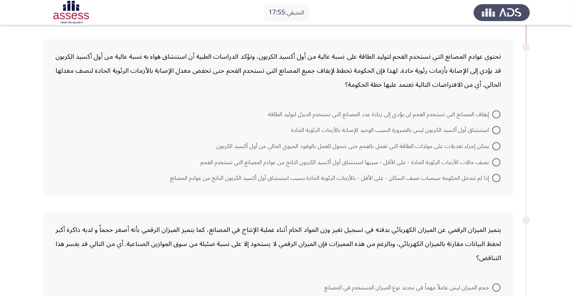
scroll to position [371, 0]
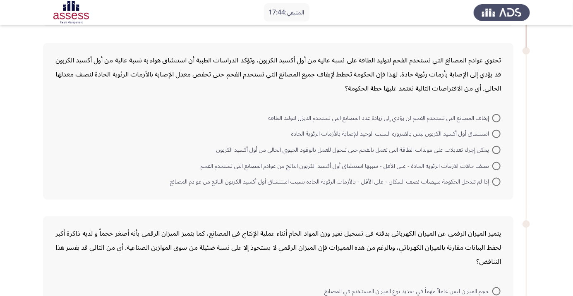
click at [496, 183] on span at bounding box center [496, 182] width 8 height 8
click at [496, 183] on input "إذا لم تتدخل الحكومة سيصاب نصف السكان - على الأقل - بالأزمات الرئوية الحادة بسب…" at bounding box center [496, 182] width 8 height 8
radio input "true"
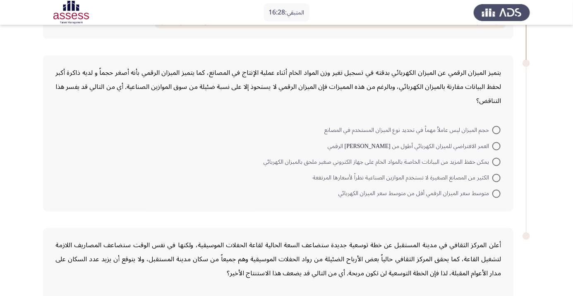
scroll to position [532, 0]
click at [496, 144] on span at bounding box center [496, 145] width 8 height 8
click at [496, 144] on input "العمر الافتراضي للميزان الكهربائي أطول من [PERSON_NAME] الرقمي" at bounding box center [496, 145] width 8 height 8
radio input "true"
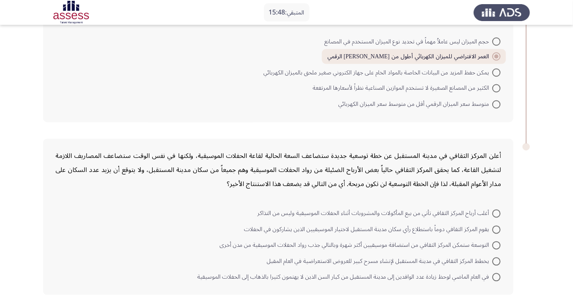
scroll to position [619, 0]
click at [496, 245] on span at bounding box center [496, 246] width 8 height 8
click at [496, 245] on input "التوسعة ستمكن المركز الثقافي من استضافة موسيقيين أكثر شهرة وبالتالي جذب رواد ال…" at bounding box center [496, 246] width 8 height 8
radio input "true"
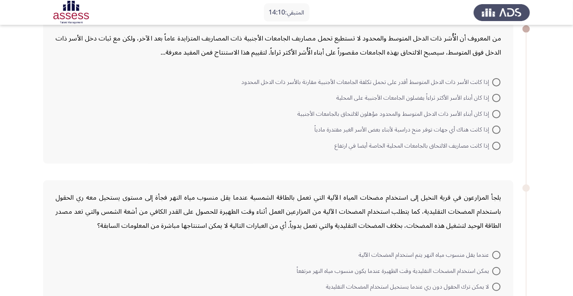
scroll to position [49, 0]
click at [496, 129] on span at bounding box center [496, 129] width 8 height 8
click at [496, 129] on input "إذا كانت هناك أي جهات توفر منح دراسية لأبناء بعض الأسر الغير مقتدرة مادياً" at bounding box center [496, 129] width 8 height 8
radio input "true"
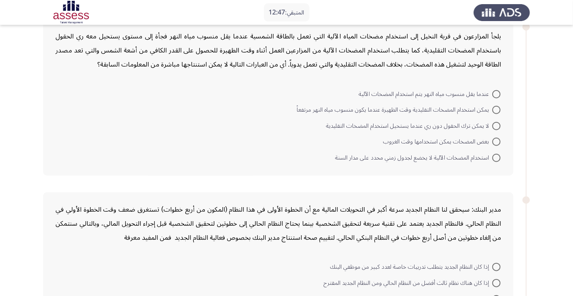
scroll to position [222, 0]
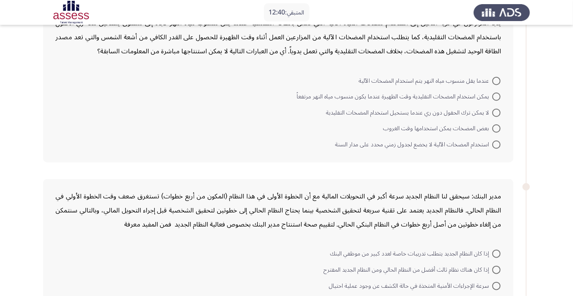
click at [496, 128] on span at bounding box center [496, 129] width 8 height 8
click at [496, 128] on input "بعض المضخات يمكن استخدامها وقت الغروب" at bounding box center [496, 129] width 8 height 8
radio input "true"
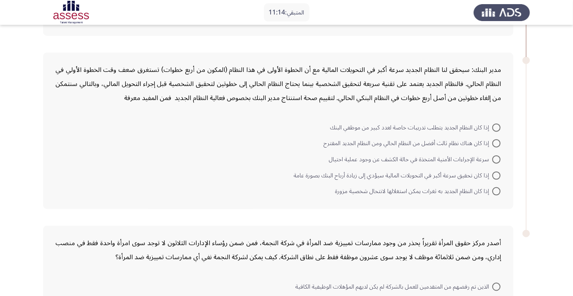
scroll to position [337, 0]
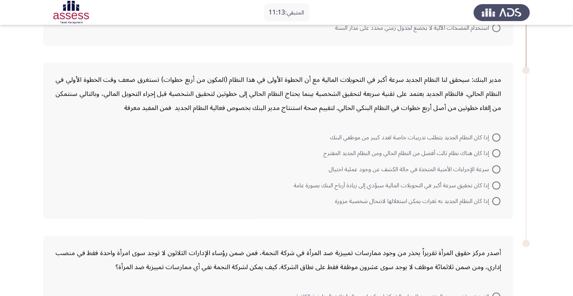
click at [501, 188] on span at bounding box center [496, 186] width 8 height 8
click at [501, 188] on input "إذا كان تحقيق سرعة أكبر في التحويلات المالية سيؤدي إلى زيادة أرباح البنك بصورة …" at bounding box center [496, 186] width 8 height 8
radio input "true"
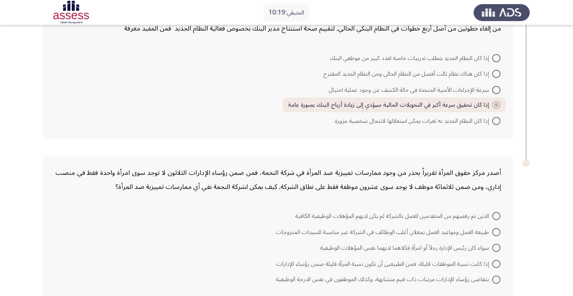
scroll to position [419, 0]
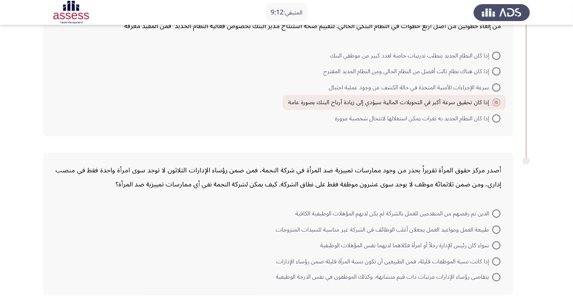
click at [496, 228] on span at bounding box center [496, 230] width 8 height 8
click at [496, 228] on input "طبيعة العمل ومواعيد العمل يجعلان أغلب الوظائف في الشركة غير مناسبة للسيدات المت…" at bounding box center [496, 230] width 8 height 8
radio input "true"
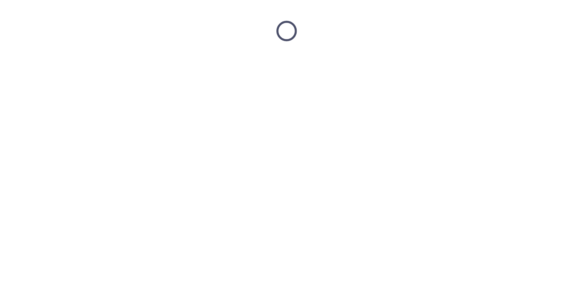
scroll to position [0, 0]
